Goal: Information Seeking & Learning: Learn about a topic

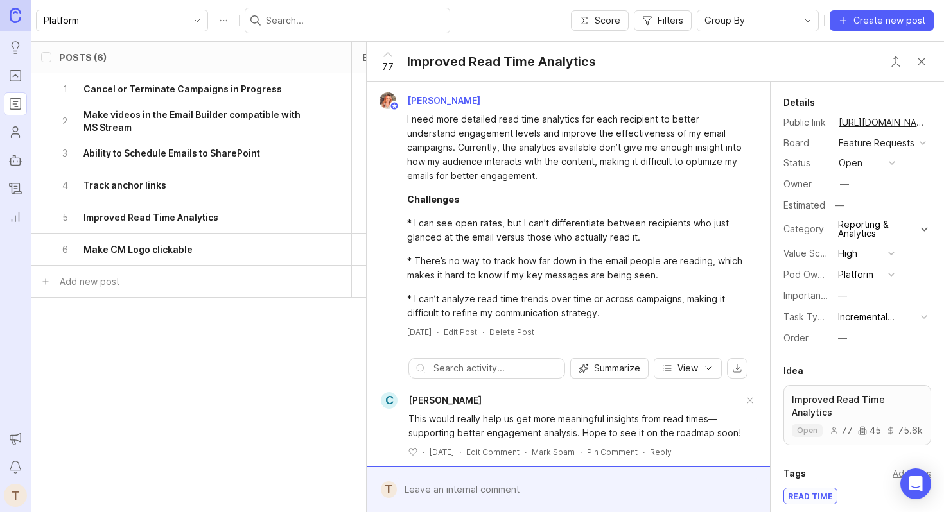
click at [229, 327] on div "Posts (6) eta status category tags owner board Value Scale Pod Ownership Task T…" at bounding box center [838, 225] width 1615 height 368
click at [918, 58] on button "Close button" at bounding box center [921, 62] width 26 height 26
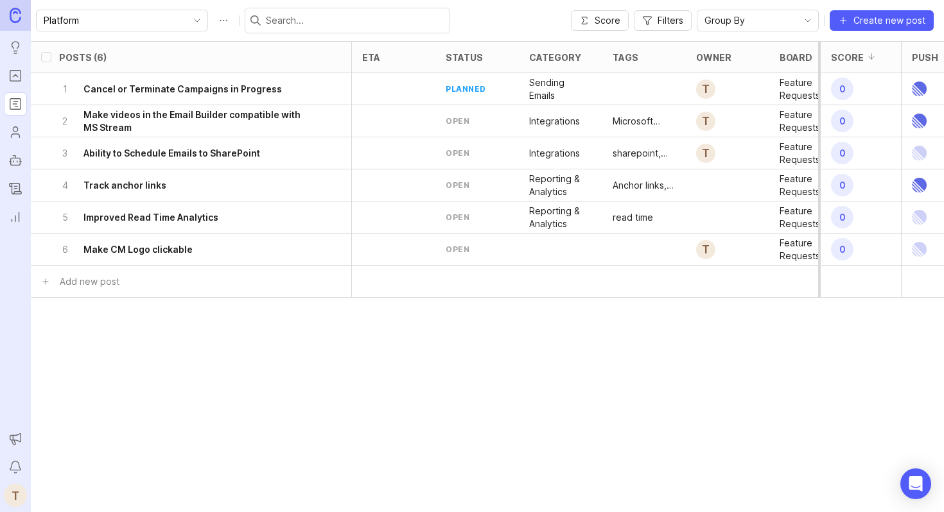
click at [139, 190] on h6 "Track anchor links" at bounding box center [124, 185] width 83 height 13
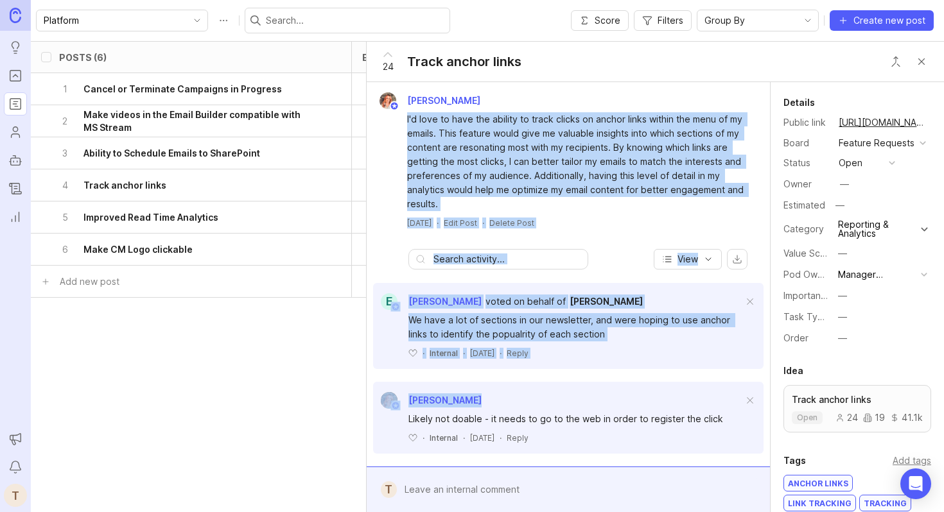
drag, startPoint x: 405, startPoint y: 117, endPoint x: 739, endPoint y: 415, distance: 447.8
copy div "I'd love to have the ability to track clicks on anchor links within the menu of…"
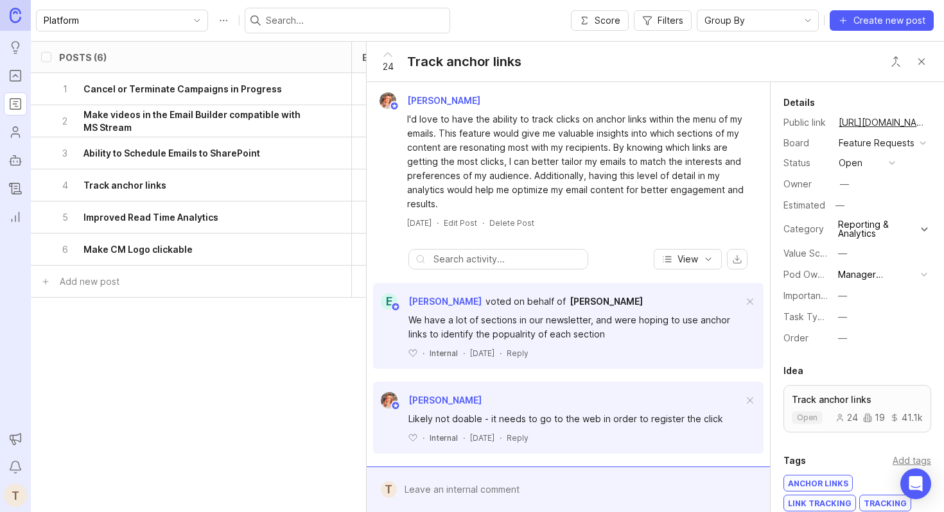
click at [677, 339] on div "We have a lot of sections in our newsletter, and were hoping to use anchor link…" at bounding box center [575, 327] width 334 height 28
click at [13, 72] on icon "Portal" at bounding box center [15, 75] width 14 height 15
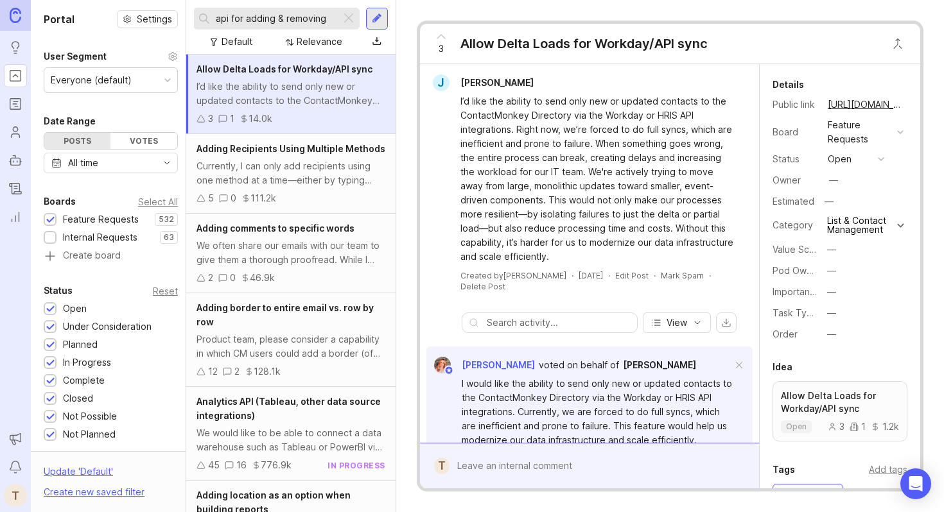
click at [347, 12] on div at bounding box center [348, 18] width 15 height 17
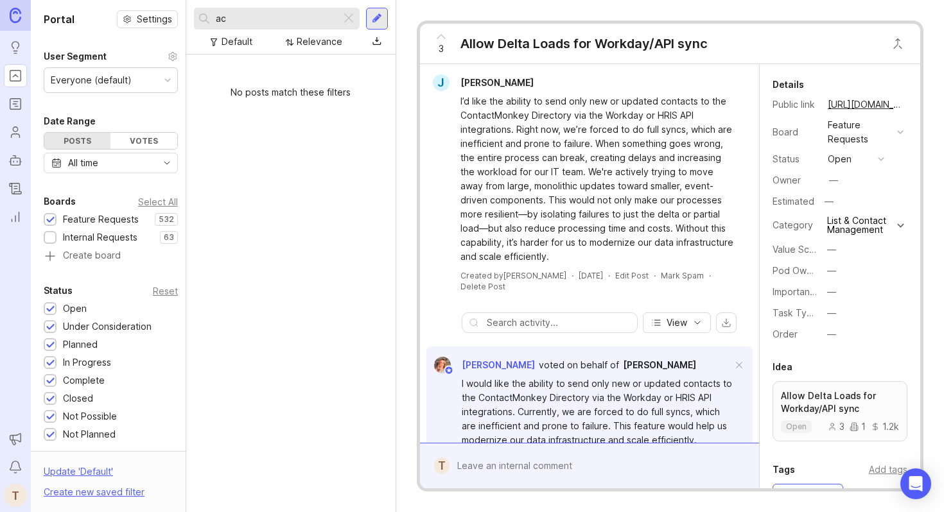
type input "a"
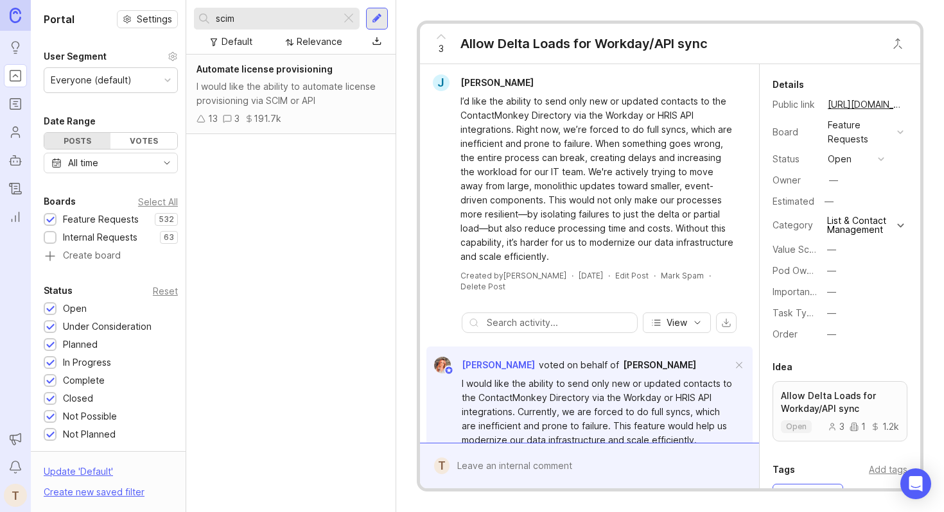
type input "scim"
click at [353, 80] on div "I would like the ability to automate license provisioning via SCIM or API" at bounding box center [290, 94] width 189 height 28
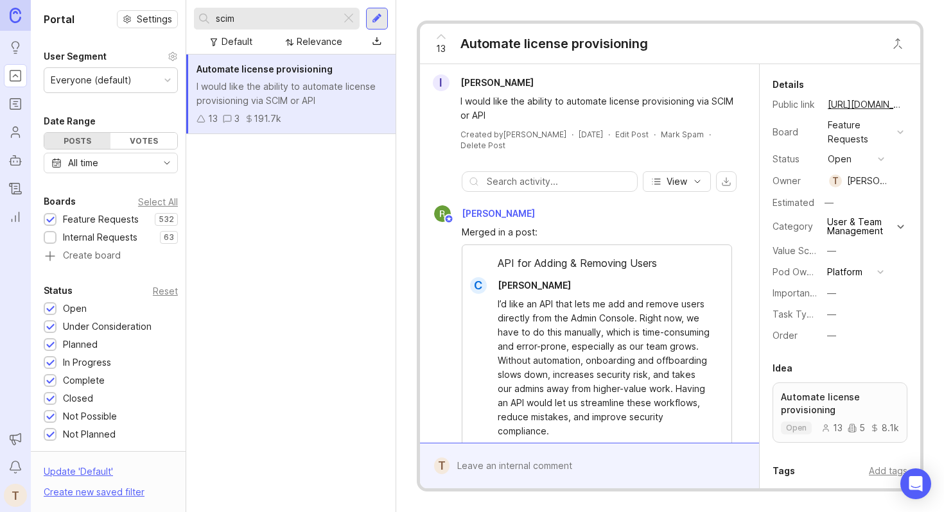
click at [664, 74] on div "I Irving Der" at bounding box center [589, 82] width 329 height 17
